Goal: Information Seeking & Learning: Find contact information

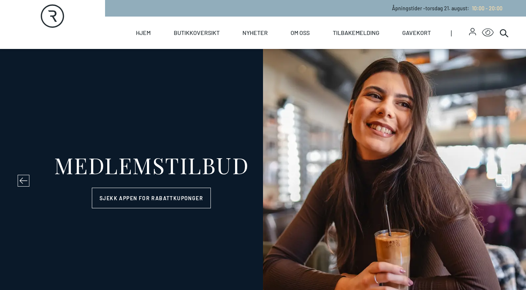
select select "NO"
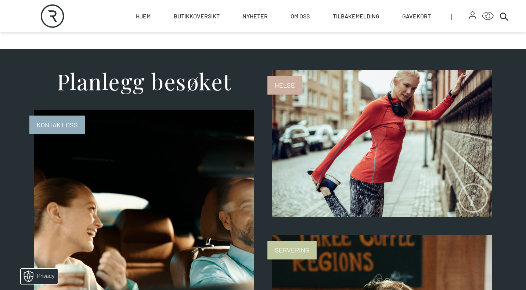
scroll to position [488, 0]
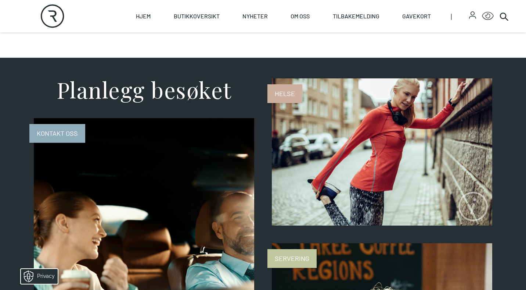
click at [70, 131] on span "Kontakt oss" at bounding box center [57, 133] width 56 height 19
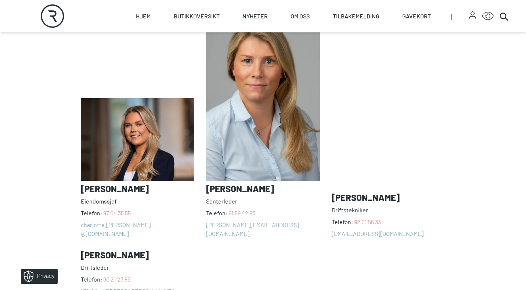
scroll to position [543, 0]
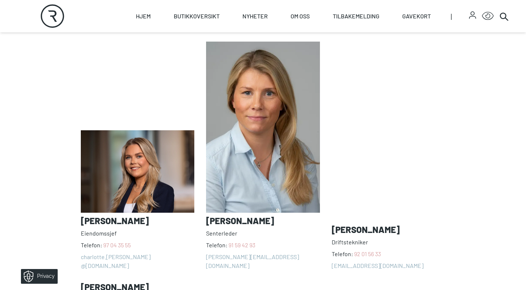
drag, startPoint x: 181, startPoint y: 212, endPoint x: 80, endPoint y: 213, distance: 101.4
click at [80, 213] on div "Våre ansatte [PERSON_NAME] Telefon: [PHONE_NUMBER] charlotte.[PERSON_NAME] @[DO…" at bounding box center [263, 175] width 376 height 322
copy h3 "[PERSON_NAME]"
drag, startPoint x: 133, startPoint y: 234, endPoint x: 104, endPoint y: 234, distance: 29.4
click at [104, 240] on span "Telefon: [PHONE_NUMBER]" at bounding box center [138, 244] width 114 height 9
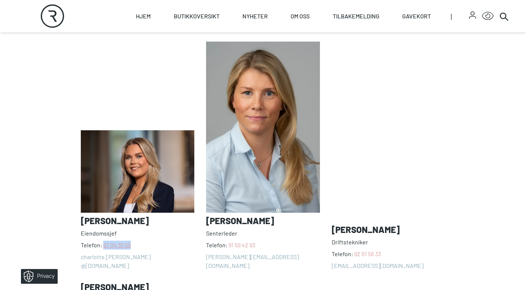
copy link "97 04 35 55"
drag, startPoint x: 256, startPoint y: 235, endPoint x: 229, endPoint y: 236, distance: 27.6
click at [229, 240] on span "Telefon: [PHONE_NUMBER]" at bounding box center [263, 244] width 114 height 9
copy link "91 59 42 93"
drag, startPoint x: 383, startPoint y: 234, endPoint x: 370, endPoint y: 231, distance: 13.6
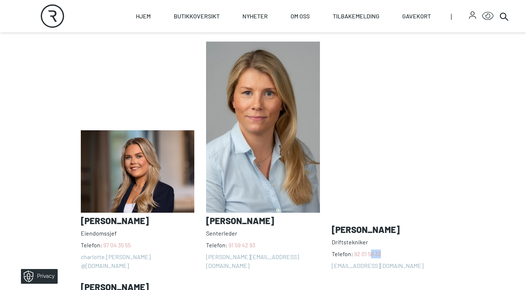
click at [370, 249] on span "Telefon: [PHONE_NUMBER]" at bounding box center [389, 253] width 114 height 9
click at [389, 249] on span "Telefon: [PHONE_NUMBER]" at bounding box center [389, 253] width 114 height 9
drag, startPoint x: 381, startPoint y: 236, endPoint x: 354, endPoint y: 235, distance: 26.8
click at [354, 249] on span "Telefon: [PHONE_NUMBER]" at bounding box center [389, 253] width 114 height 9
copy link "92 01 56 33"
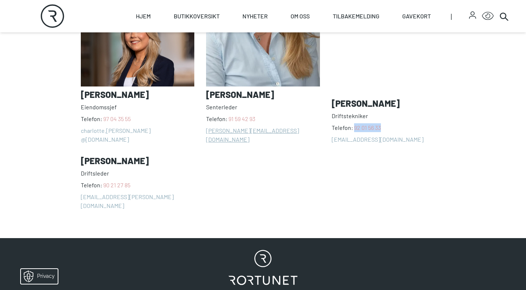
scroll to position [670, 0]
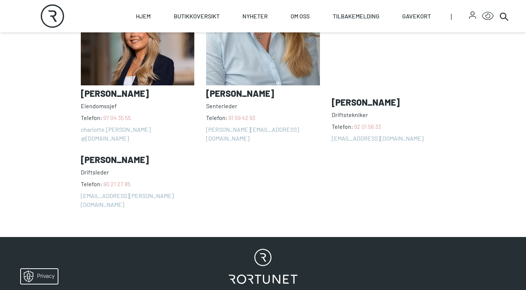
click at [133, 179] on span "Telefon: [PHONE_NUMBER]" at bounding box center [138, 183] width 114 height 9
click at [131, 179] on span "Telefon: [PHONE_NUMBER]" at bounding box center [138, 183] width 114 height 9
click at [129, 180] on link "90 21 27 85" at bounding box center [116, 183] width 27 height 7
drag, startPoint x: 133, startPoint y: 166, endPoint x: 104, endPoint y: 166, distance: 29.8
click at [104, 179] on span "Telefon: [PHONE_NUMBER]" at bounding box center [138, 183] width 114 height 9
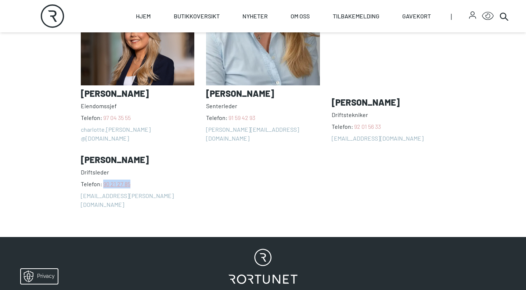
copy link "90 21 27 85"
